Goal: Information Seeking & Learning: Learn about a topic

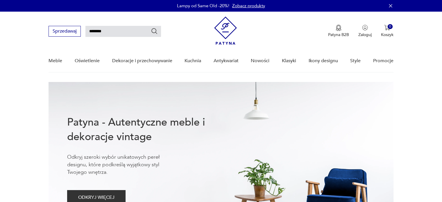
type input "********"
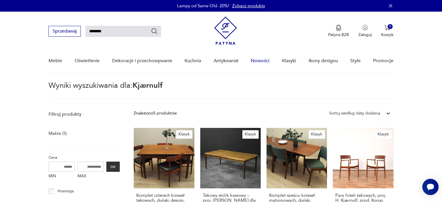
click at [263, 58] on link "Nowości" at bounding box center [260, 61] width 19 height 22
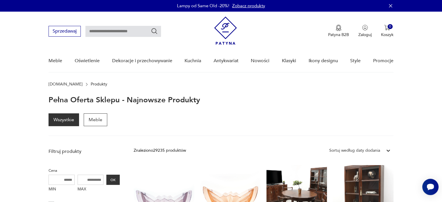
click at [124, 31] on input "text" at bounding box center [123, 31] width 76 height 11
type input "***"
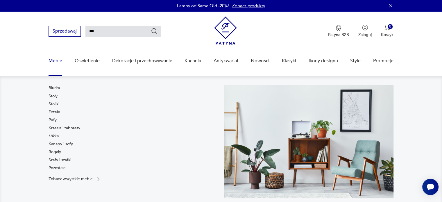
click at [52, 60] on link "Meble" at bounding box center [56, 61] width 14 height 22
click at [62, 127] on link "Krzesła i taborety" at bounding box center [65, 128] width 32 height 6
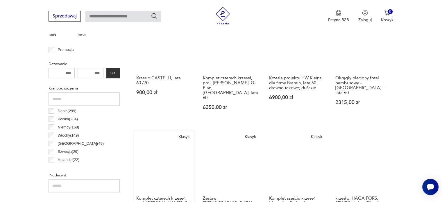
scroll to position [241, 0]
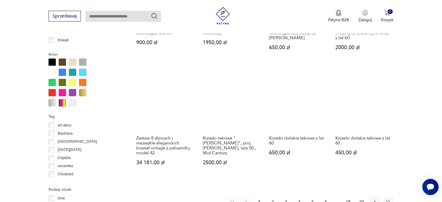
scroll to position [590, 0]
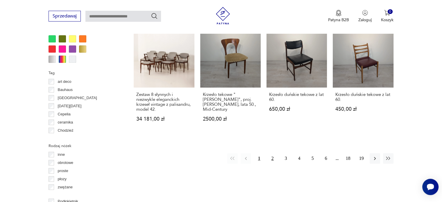
click at [273, 153] on button "2" at bounding box center [272, 158] width 10 height 10
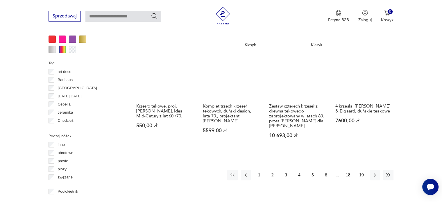
scroll to position [590, 0]
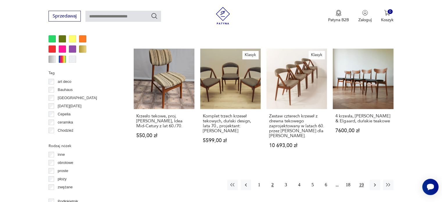
click at [362, 180] on button "19" at bounding box center [361, 185] width 10 height 10
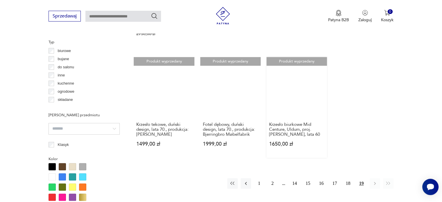
scroll to position [445, 0]
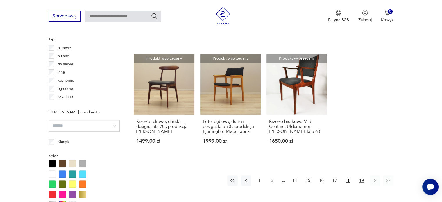
click at [349, 175] on button "18" at bounding box center [348, 180] width 10 height 10
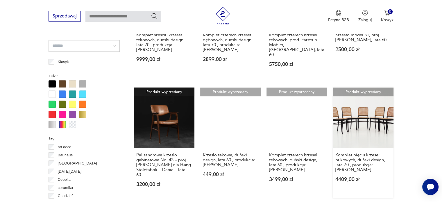
scroll to position [561, 0]
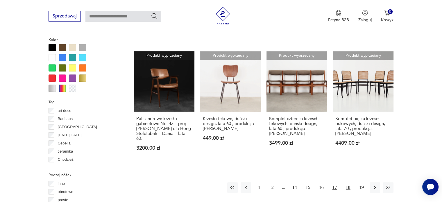
click at [332, 182] on button "17" at bounding box center [335, 187] width 10 height 10
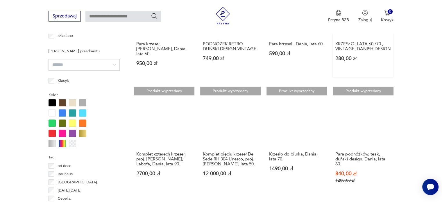
scroll to position [561, 0]
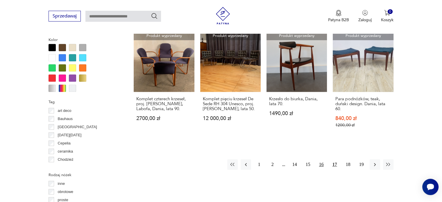
click at [321, 159] on button "16" at bounding box center [321, 164] width 10 height 10
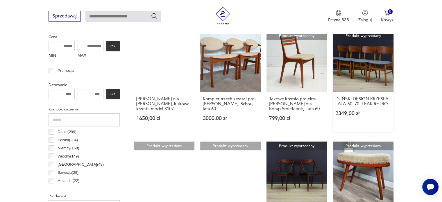
scroll to position [183, 0]
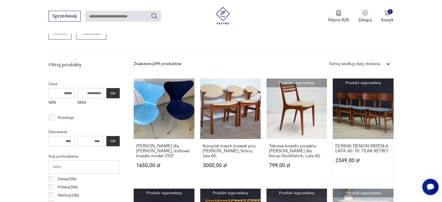
click at [363, 103] on link "Produkt wyprzedany DUŃSKI DESIGN KRZESŁA LATA 60. 70. TEAK RETRO 2349,00 zł" at bounding box center [363, 128] width 60 height 101
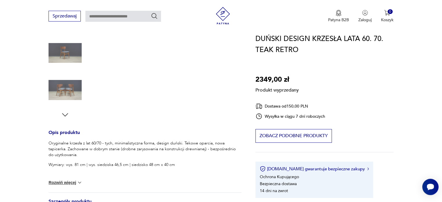
scroll to position [174, 0]
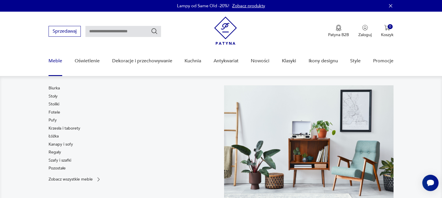
click at [54, 59] on link "Meble" at bounding box center [56, 61] width 14 height 22
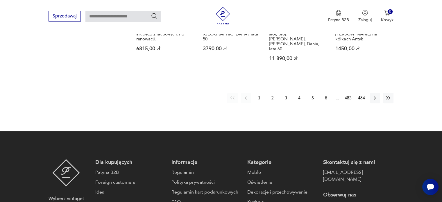
scroll to position [668, 0]
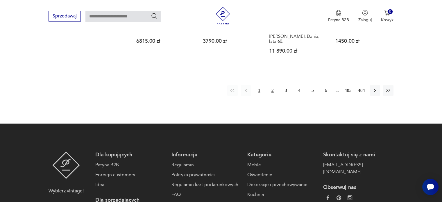
click at [272, 85] on button "2" at bounding box center [272, 90] width 10 height 10
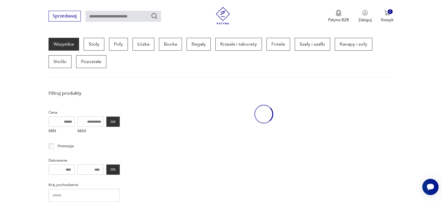
scroll to position [154, 0]
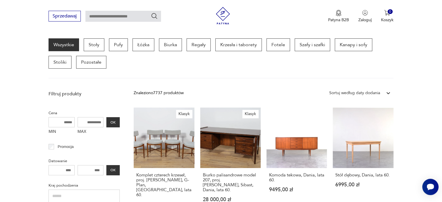
click at [126, 15] on input "text" at bounding box center [123, 16] width 76 height 11
click at [64, 44] on link "Wszystkie" at bounding box center [64, 44] width 31 height 13
click at [121, 18] on input "text" at bounding box center [123, 16] width 76 height 11
type input "*****"
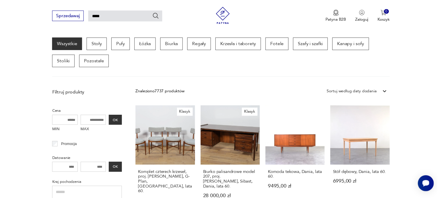
scroll to position [21, 0]
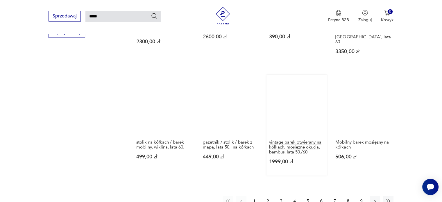
scroll to position [457, 0]
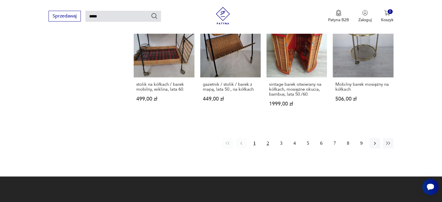
click at [269, 138] on button "2" at bounding box center [268, 143] width 10 height 10
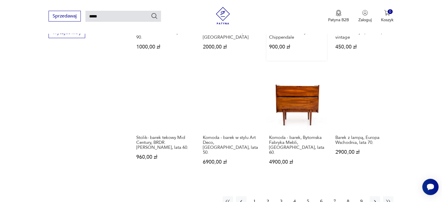
scroll to position [486, 0]
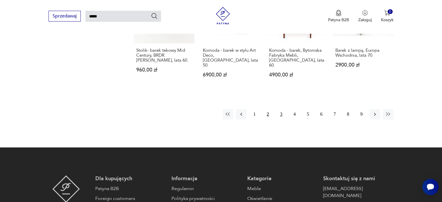
click at [282, 109] on button "3" at bounding box center [281, 114] width 10 height 10
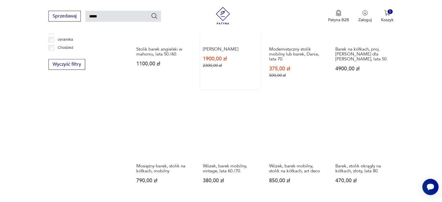
scroll to position [427, 0]
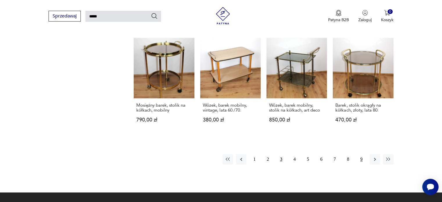
click at [361, 160] on button "9" at bounding box center [361, 159] width 10 height 10
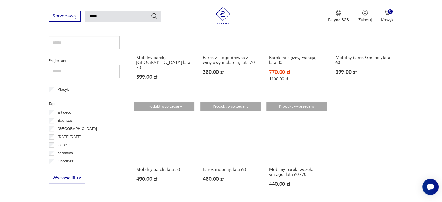
scroll to position [311, 0]
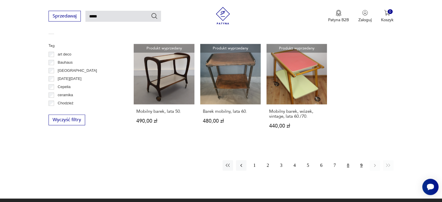
click at [347, 164] on button "8" at bounding box center [348, 165] width 10 height 10
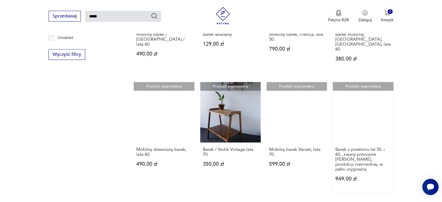
scroll to position [427, 0]
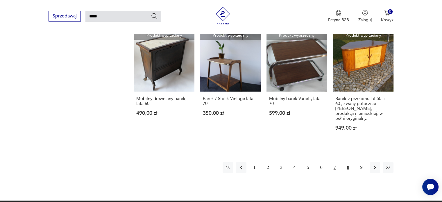
click at [333, 162] on button "7" at bounding box center [335, 167] width 10 height 10
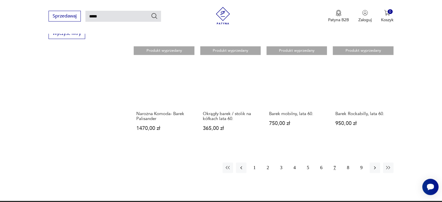
scroll to position [398, 0]
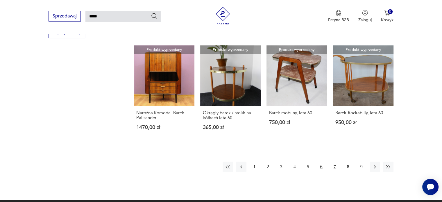
click at [321, 166] on button "6" at bounding box center [321, 167] width 10 height 10
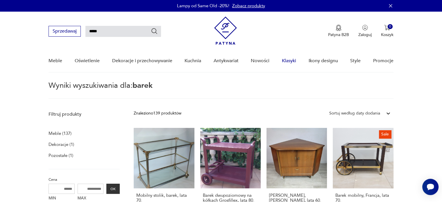
click at [286, 59] on link "Klasyki" at bounding box center [289, 61] width 14 height 22
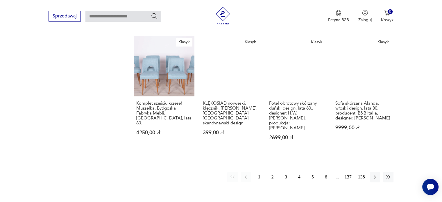
scroll to position [427, 0]
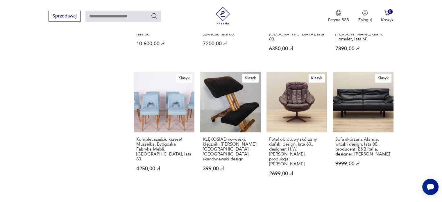
click at [108, 18] on input "text" at bounding box center [123, 16] width 76 height 11
type input "******"
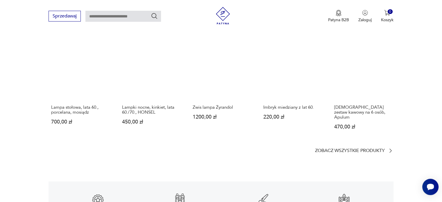
scroll to position [756, 0]
